Goal: Transaction & Acquisition: Register for event/course

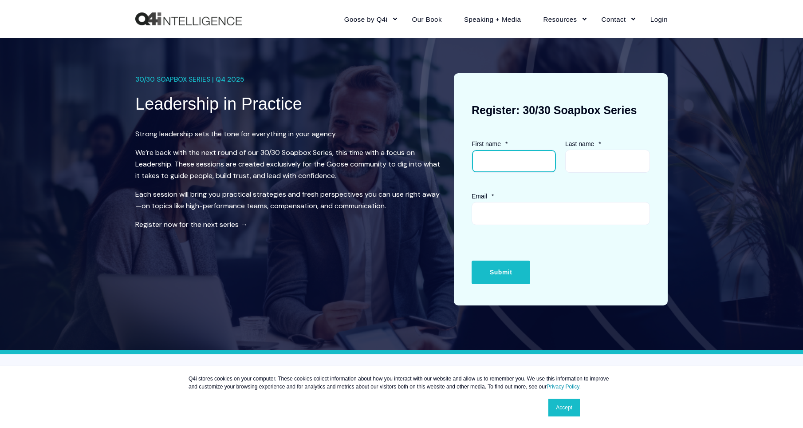
click at [532, 157] on input "First name *" at bounding box center [514, 161] width 85 height 23
type input "[PERSON_NAME]"
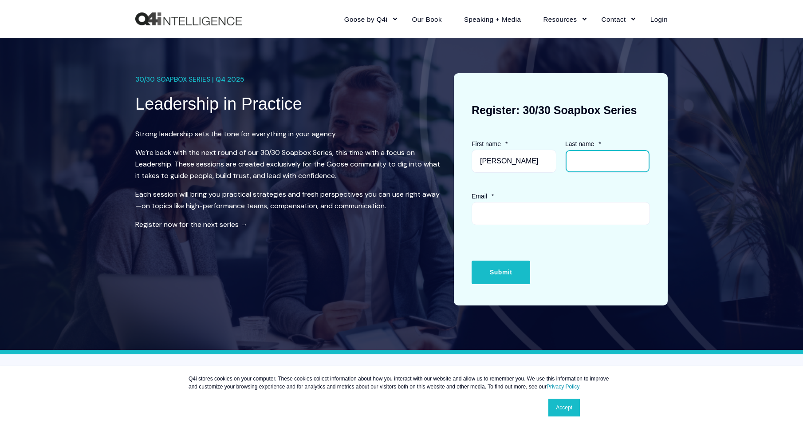
type input "[PERSON_NAME]"
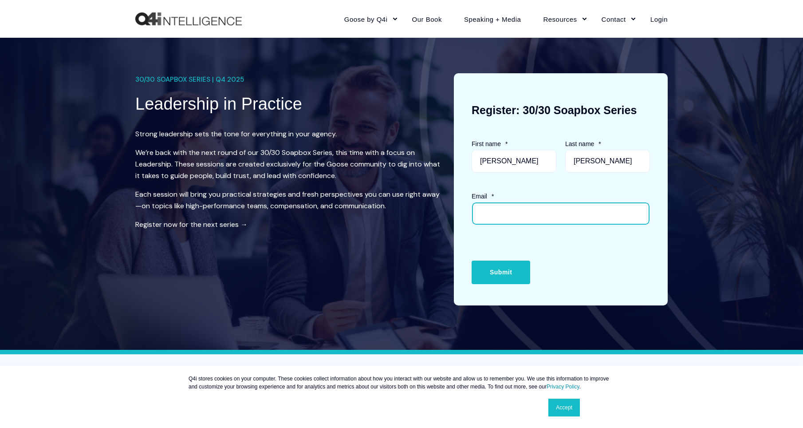
type input "[PERSON_NAME][EMAIL_ADDRESS][DOMAIN_NAME]"
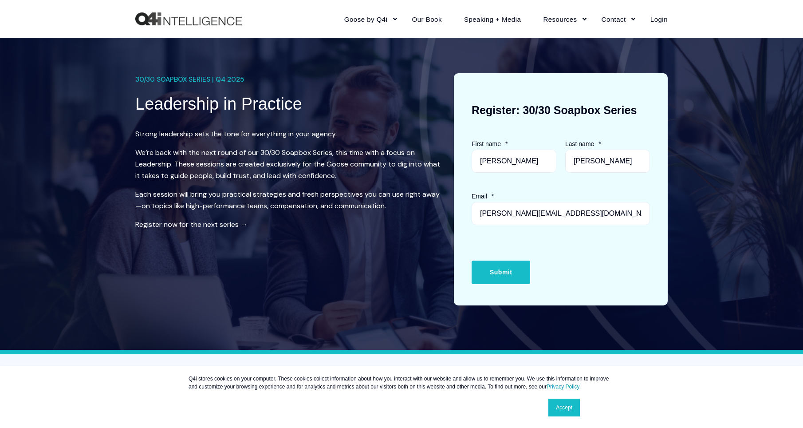
click at [501, 197] on div "Email * [PERSON_NAME][EMAIL_ADDRESS][DOMAIN_NAME]" at bounding box center [565, 207] width 187 height 35
click at [494, 265] on input "Submit" at bounding box center [501, 271] width 59 height 23
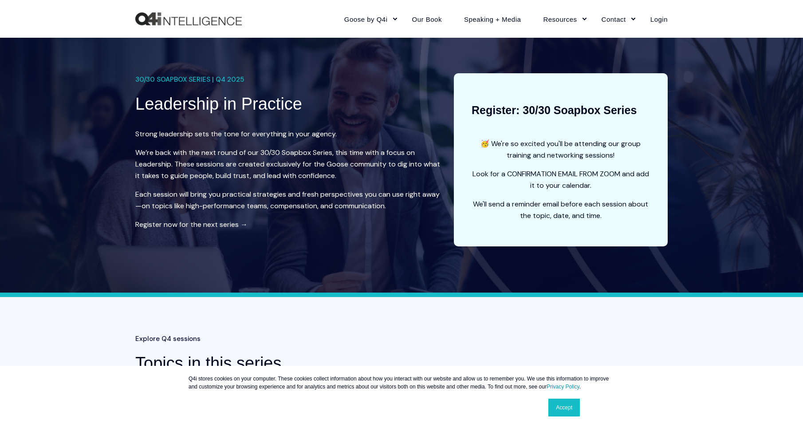
click at [568, 403] on link "Accept" at bounding box center [564, 407] width 32 height 18
